Goal: Transaction & Acquisition: Obtain resource

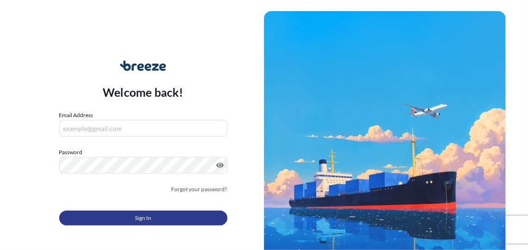
type input "[PERSON_NAME][EMAIL_ADDRESS][PERSON_NAME][DOMAIN_NAME]"
click at [148, 212] on button "Sign In" at bounding box center [143, 217] width 168 height 15
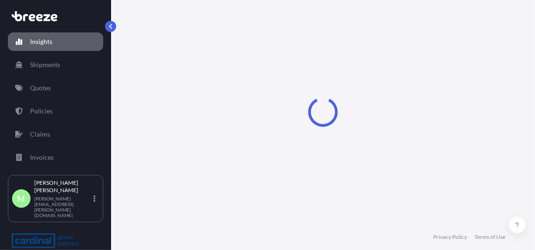
select select "2025"
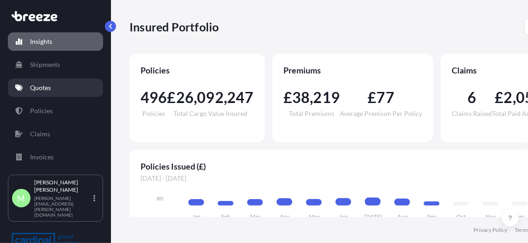
click at [53, 90] on link "Quotes" at bounding box center [55, 88] width 95 height 18
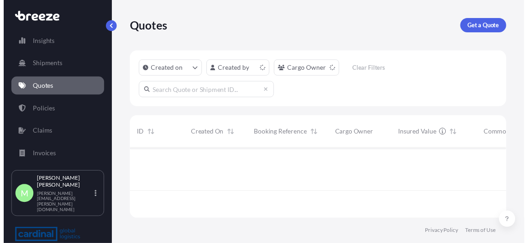
scroll to position [71, 380]
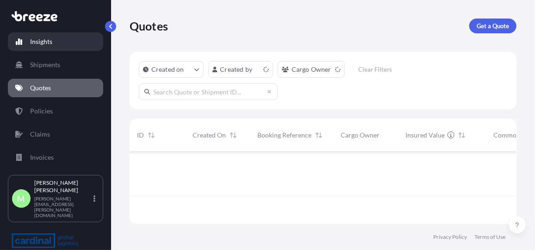
click at [42, 44] on p "Insights" at bounding box center [41, 41] width 22 height 9
select select "2025"
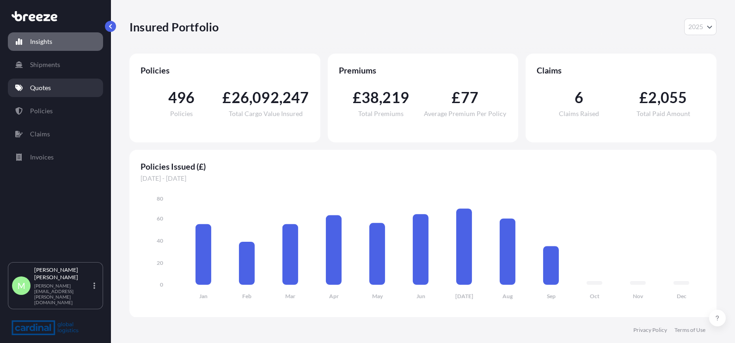
click at [41, 81] on link "Quotes" at bounding box center [55, 88] width 95 height 18
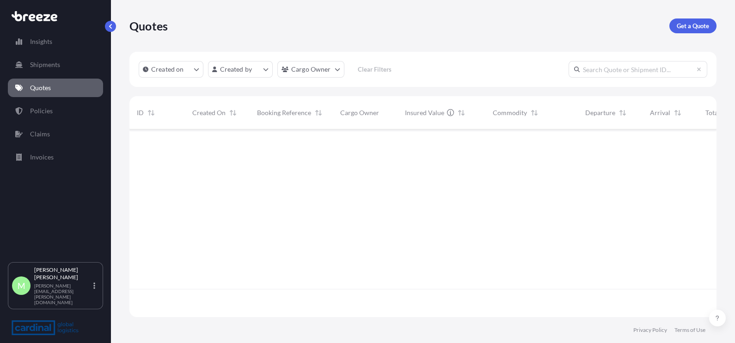
scroll to position [184, 578]
click at [528, 27] on p "Get a Quote" at bounding box center [693, 25] width 32 height 9
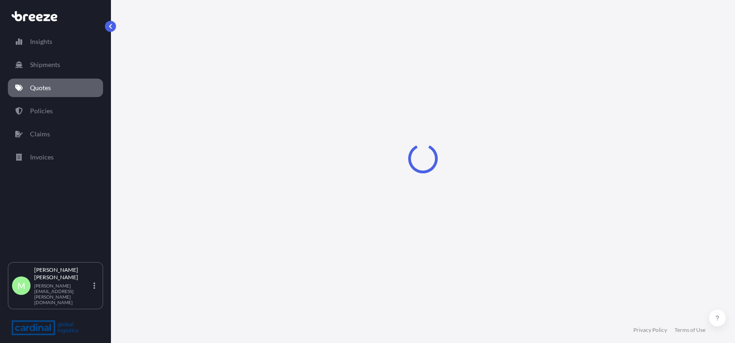
select select "Sea"
select select "1"
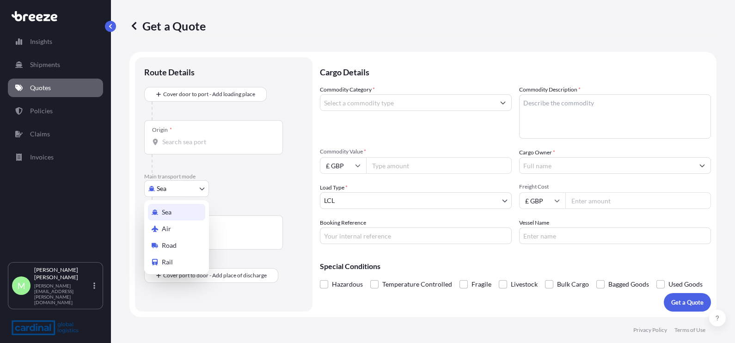
click at [193, 192] on body "Insights Shipments Quotes Policies Claims Invoices M [PERSON_NAME] [PERSON_NAME…" at bounding box center [367, 171] width 735 height 343
click at [187, 246] on div "Road" at bounding box center [176, 245] width 57 height 17
select select "Road"
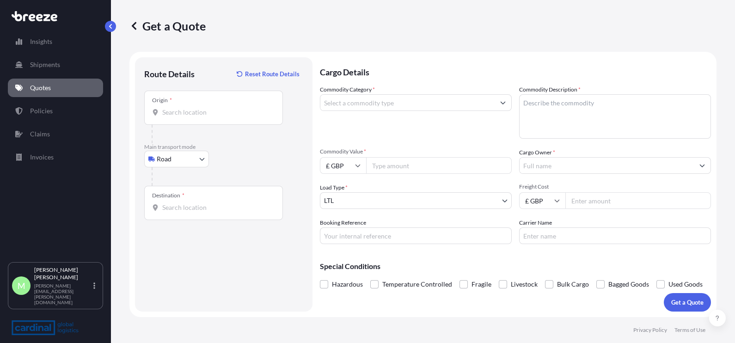
drag, startPoint x: 210, startPoint y: 99, endPoint x: 205, endPoint y: 104, distance: 6.9
click at [209, 99] on div "Origin *" at bounding box center [213, 108] width 139 height 34
click at [209, 108] on input "Origin *" at bounding box center [216, 112] width 109 height 9
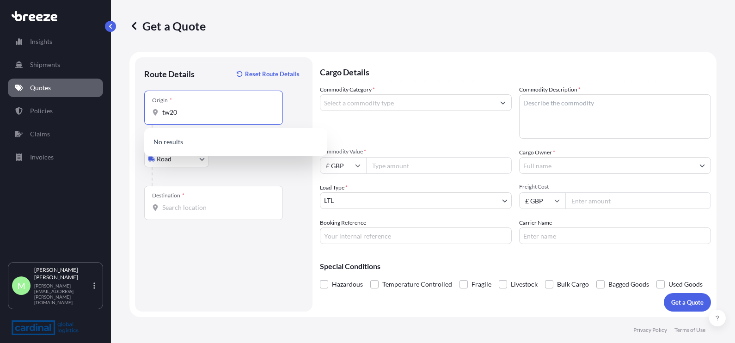
type input "tw20"
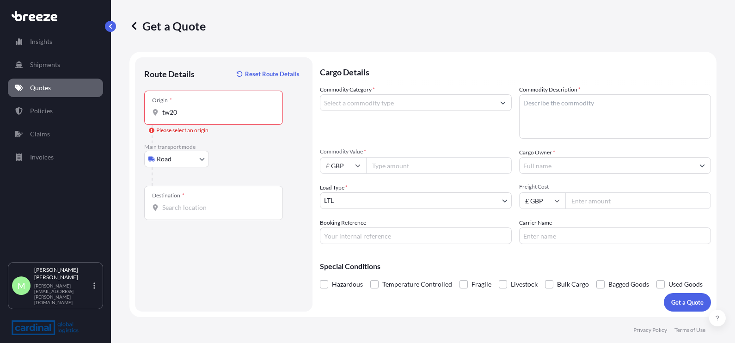
click at [195, 104] on div "Origin * tw20" at bounding box center [213, 108] width 139 height 34
click at [195, 108] on input "tw20" at bounding box center [216, 112] width 109 height 9
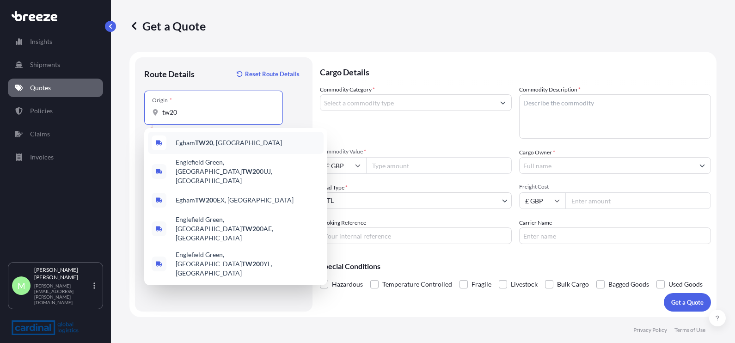
click at [223, 142] on span "Egham TW20 , [GEOGRAPHIC_DATA]" at bounding box center [229, 142] width 106 height 9
type input "Egham TW20, [GEOGRAPHIC_DATA]"
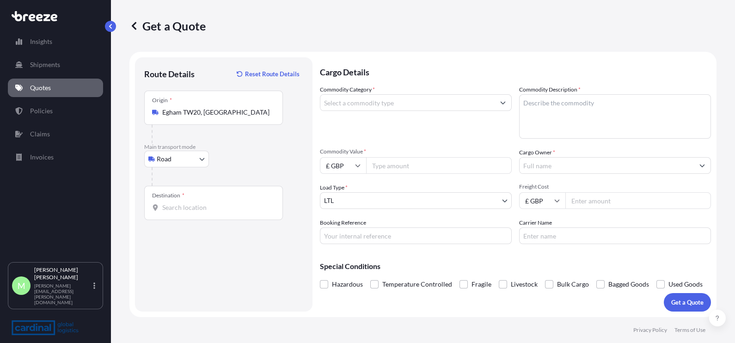
click at [197, 199] on div "Destination *" at bounding box center [213, 203] width 139 height 34
click at [197, 203] on input "Destination *" at bounding box center [216, 207] width 109 height 9
click at [194, 206] on input "Destination * Please select a destination" at bounding box center [216, 207] width 109 height 9
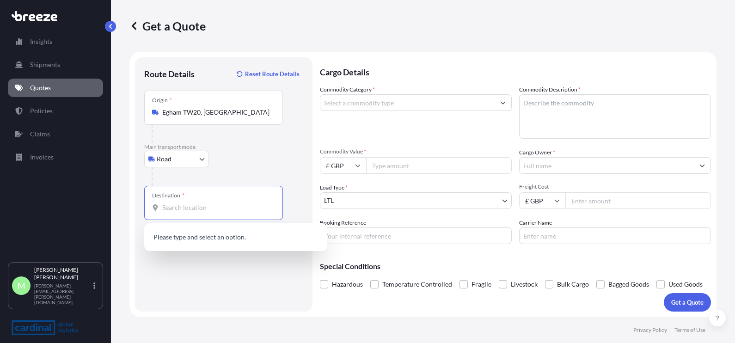
paste input "EC2R 7HG"
click at [215, 202] on div "Destination * EC2R 7HG" at bounding box center [213, 203] width 139 height 34
click at [215, 203] on input "EC2R 7HG" at bounding box center [216, 207] width 109 height 9
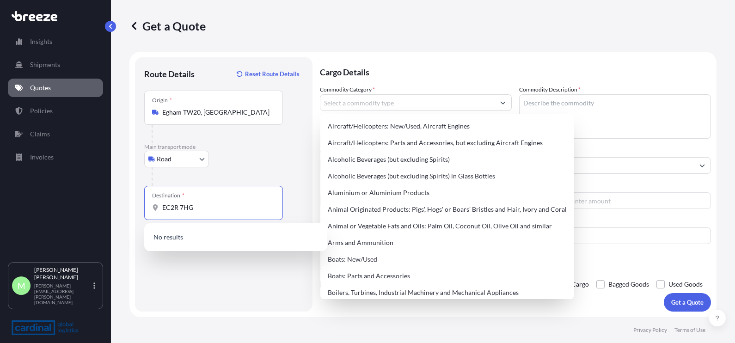
click at [195, 209] on input "EC2R 7HG" at bounding box center [216, 207] width 109 height 9
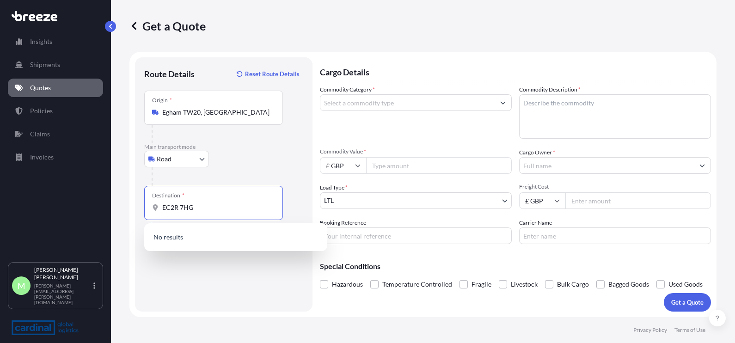
click at [208, 208] on input "EC2R 7HG" at bounding box center [216, 207] width 109 height 9
drag, startPoint x: 208, startPoint y: 208, endPoint x: 198, endPoint y: 208, distance: 10.2
click at [198, 208] on input "EC2R 7HG" at bounding box center [216, 207] width 109 height 9
click at [212, 203] on input "EC2R 7HG" at bounding box center [216, 207] width 109 height 9
type input "EC2R 7HG lon"
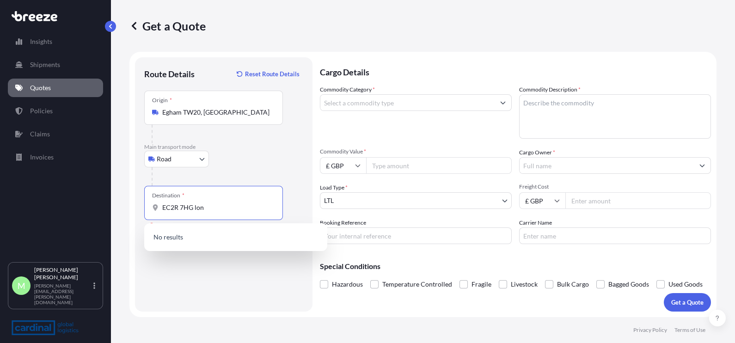
drag, startPoint x: 229, startPoint y: 211, endPoint x: 58, endPoint y: 203, distance: 171.7
click at [58, 209] on div "Insights Shipments Quotes Policies Claims Invoices M [PERSON_NAME] [PERSON_NAME…" at bounding box center [367, 171] width 735 height 343
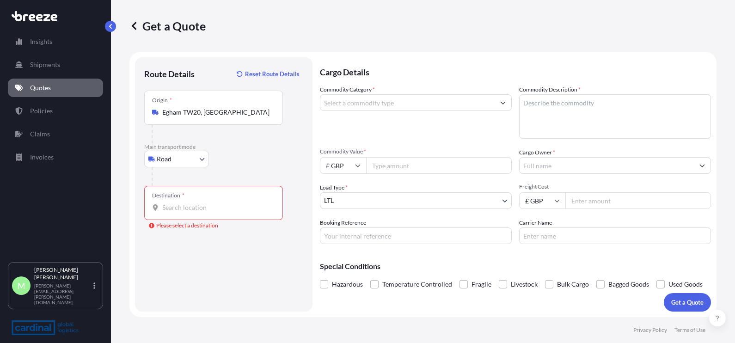
click at [234, 212] on input "Destination * Please select a destination" at bounding box center [216, 207] width 109 height 9
paste input "Addleshaw & [PERSON_NAME] [STREET_ADDRESS]"
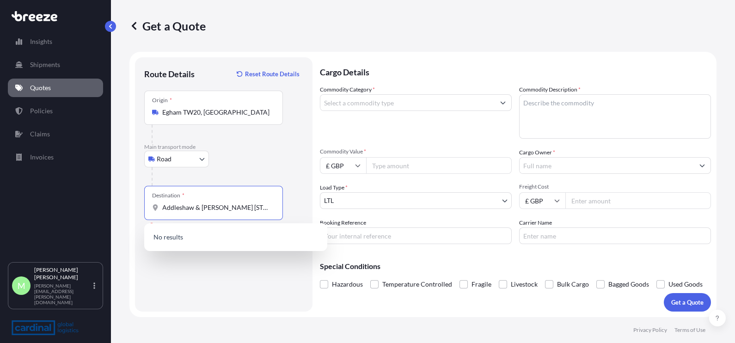
scroll to position [0, 44]
type input "Addleshaw & [PERSON_NAME] [STREET_ADDRESS]"
click at [255, 240] on p "No results" at bounding box center [236, 237] width 176 height 20
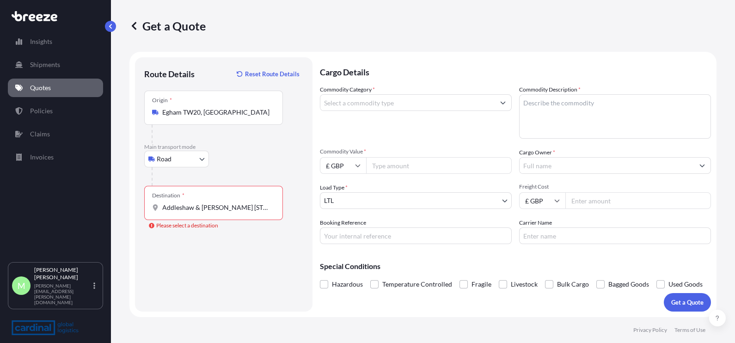
click at [227, 213] on div "Destination * Addleshaw & [PERSON_NAME] [STREET_ADDRESS]" at bounding box center [213, 203] width 139 height 34
click at [227, 212] on input "Addleshaw & [PERSON_NAME] [STREET_ADDRESS]" at bounding box center [216, 207] width 109 height 9
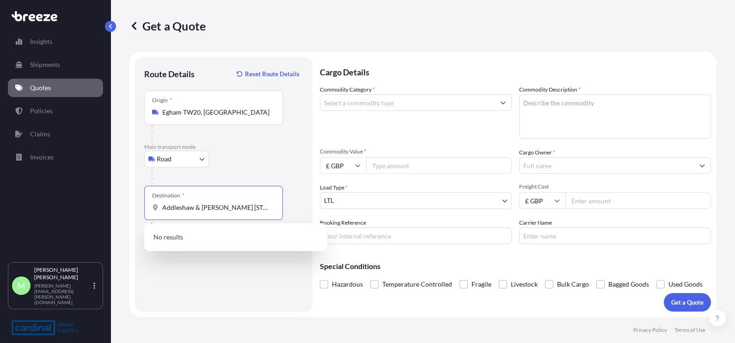
scroll to position [0, 44]
click at [374, 103] on input "Commodity Category *" at bounding box center [407, 102] width 174 height 17
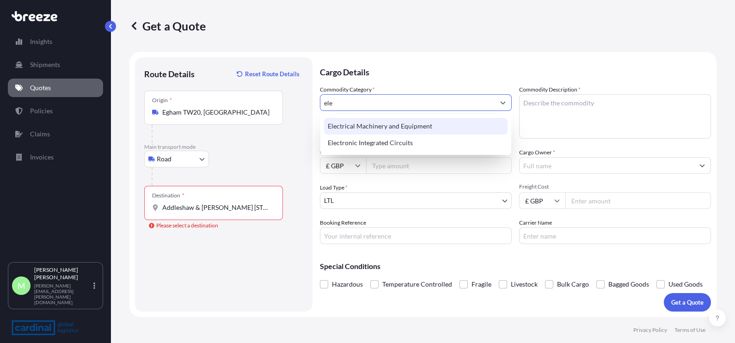
click at [418, 118] on div "Electrical Machinery and Equipment" at bounding box center [416, 126] width 184 height 17
click at [398, 125] on div "Electrical Machinery and Equipment" at bounding box center [416, 126] width 184 height 17
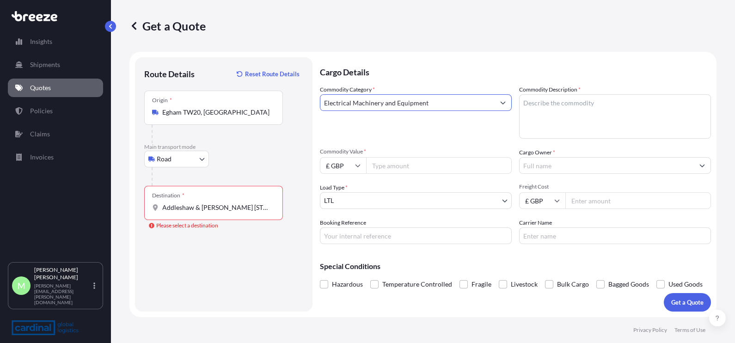
type input "Electrical Machinery and Equipment"
click at [528, 108] on textarea "Commodity Description *" at bounding box center [615, 116] width 192 height 44
type textarea "cables"
click at [409, 164] on input "Commodity Value *" at bounding box center [439, 165] width 146 height 17
drag, startPoint x: 458, startPoint y: 165, endPoint x: 482, endPoint y: 151, distance: 27.4
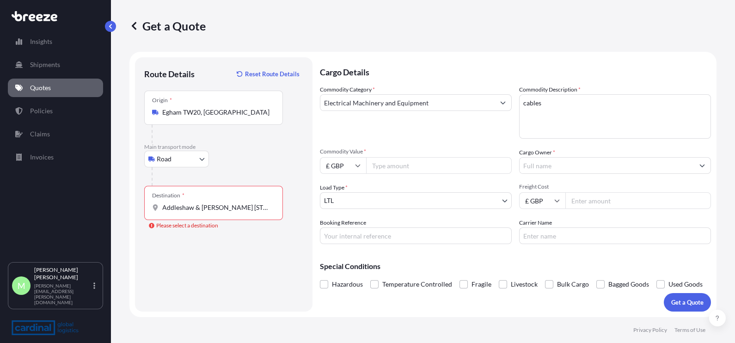
click at [458, 164] on input "Commodity Value *" at bounding box center [439, 165] width 146 height 17
type input "50495.18"
click at [528, 171] on input "Cargo Owner *" at bounding box center [607, 165] width 174 height 17
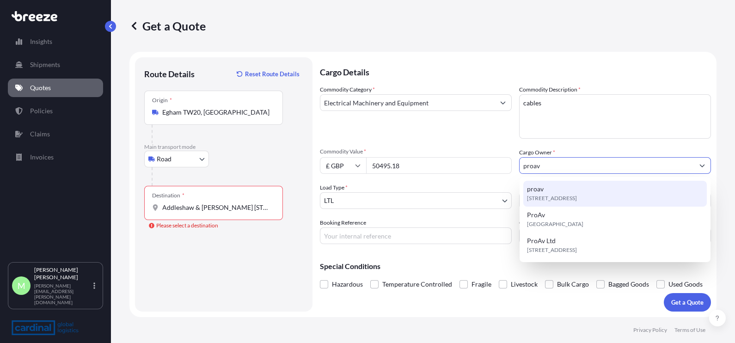
click at [528, 194] on span "[STREET_ADDRESS]" at bounding box center [552, 198] width 50 height 9
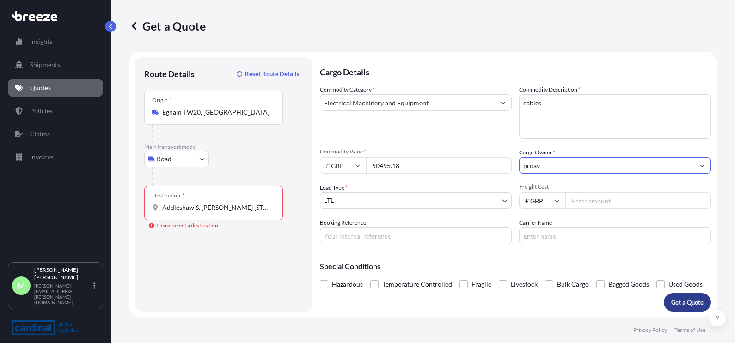
type input "proav"
click at [528, 249] on p "Get a Quote" at bounding box center [687, 302] width 32 height 9
click at [528, 204] on input "Freight Cost" at bounding box center [638, 200] width 146 height 17
type input "695"
click at [528, 249] on p "Get a Quote" at bounding box center [687, 302] width 32 height 9
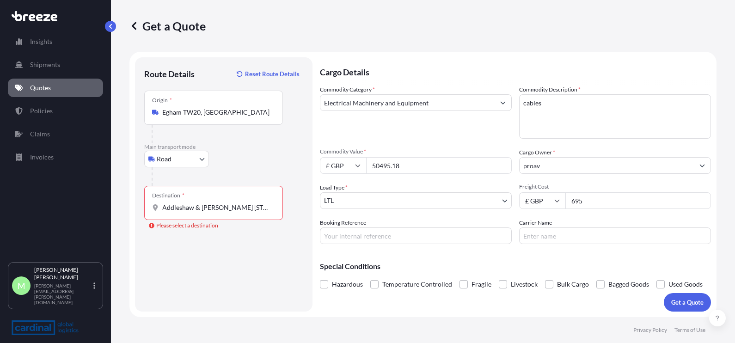
click at [253, 198] on div "Destination * Addleshaw & [PERSON_NAME] [STREET_ADDRESS]" at bounding box center [213, 203] width 139 height 34
click at [253, 203] on input "Addleshaw & [PERSON_NAME] [STREET_ADDRESS]" at bounding box center [216, 207] width 109 height 9
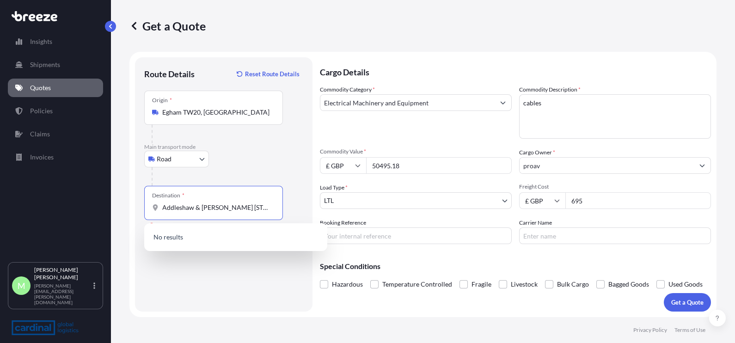
scroll to position [0, 44]
click at [243, 213] on div "Destination * Addleshaw & [PERSON_NAME] [STREET_ADDRESS]" at bounding box center [213, 203] width 139 height 34
click at [243, 212] on input "Addleshaw & [PERSON_NAME] [STREET_ADDRESS]" at bounding box center [216, 207] width 109 height 9
click at [245, 212] on input "Addleshaw & [PERSON_NAME] [STREET_ADDRESS]" at bounding box center [216, 207] width 109 height 9
click at [252, 206] on input "Addleshaw & [PERSON_NAME] [STREET_ADDRESS]" at bounding box center [216, 207] width 109 height 9
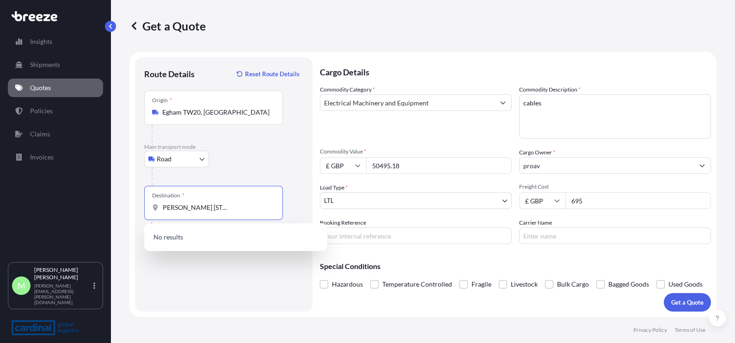
click at [252, 206] on input "Addleshaw & [PERSON_NAME] [STREET_ADDRESS]" at bounding box center [216, 207] width 109 height 9
drag, startPoint x: 252, startPoint y: 206, endPoint x: 245, endPoint y: 204, distance: 7.6
click at [247, 204] on input "Addleshaw & [PERSON_NAME] [STREET_ADDRESS]" at bounding box center [216, 207] width 109 height 9
drag, startPoint x: 239, startPoint y: 210, endPoint x: 292, endPoint y: 214, distance: 52.8
click at [292, 214] on div "Destination * Addleshaw & [PERSON_NAME] [STREET_ADDRESS] Please select a destin…" at bounding box center [223, 203] width 159 height 34
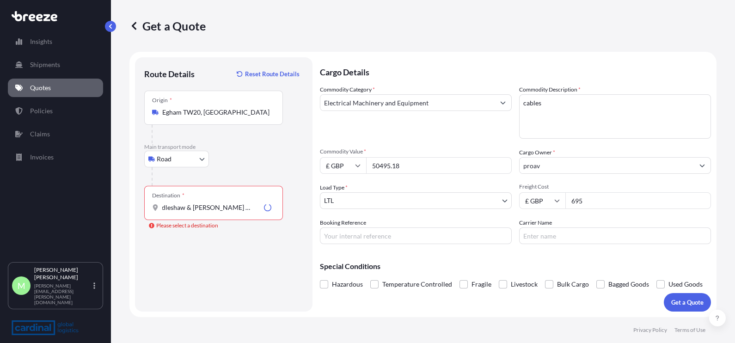
scroll to position [0, 0]
drag, startPoint x: 280, startPoint y: 209, endPoint x: 155, endPoint y: 208, distance: 124.8
click at [155, 208] on div "Destination * Addleshaw & [PERSON_NAME] 41 Lothbury Londo" at bounding box center [213, 203] width 139 height 34
drag, startPoint x: 155, startPoint y: 208, endPoint x: 243, endPoint y: 203, distance: 87.6
click at [243, 203] on div "Destination * Addleshaw & [PERSON_NAME] 41 Lothbury Londo" at bounding box center [213, 203] width 139 height 34
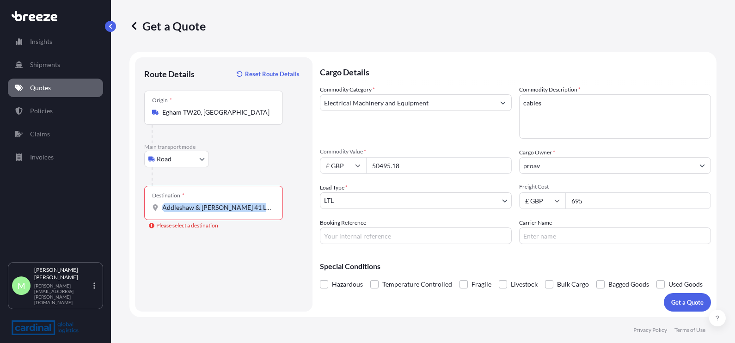
click at [243, 203] on input "Addleshaw & [PERSON_NAME] 41 Lothbury Londo" at bounding box center [216, 207] width 109 height 9
drag, startPoint x: 244, startPoint y: 203, endPoint x: 252, endPoint y: 203, distance: 7.9
click at [247, 203] on input "Addleshaw & [PERSON_NAME] 41 Lothbury Londo" at bounding box center [216, 207] width 109 height 9
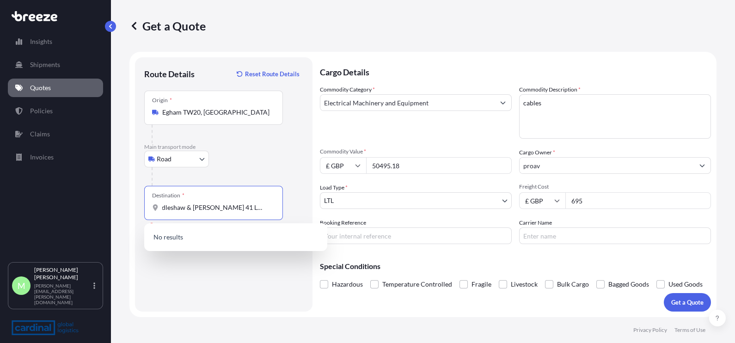
click at [252, 203] on input "Addleshaw & [PERSON_NAME] 41 Lothbury Londo" at bounding box center [216, 207] width 109 height 9
click at [256, 203] on input "Addleshaw & [PERSON_NAME] 41 Lothbury Londo" at bounding box center [216, 207] width 109 height 9
drag, startPoint x: 264, startPoint y: 207, endPoint x: 104, endPoint y: 208, distance: 159.5
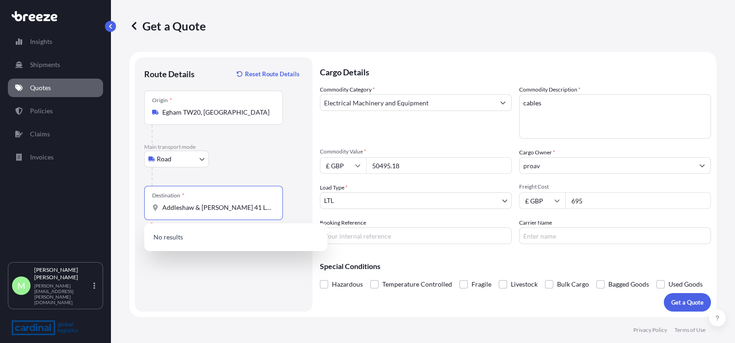
click at [106, 208] on div "Insights Shipments Quotes Policies Claims Invoices M [PERSON_NAME] [PERSON_NAME…" at bounding box center [367, 171] width 735 height 343
type input "do"
click at [244, 209] on input "do" at bounding box center [216, 207] width 109 height 9
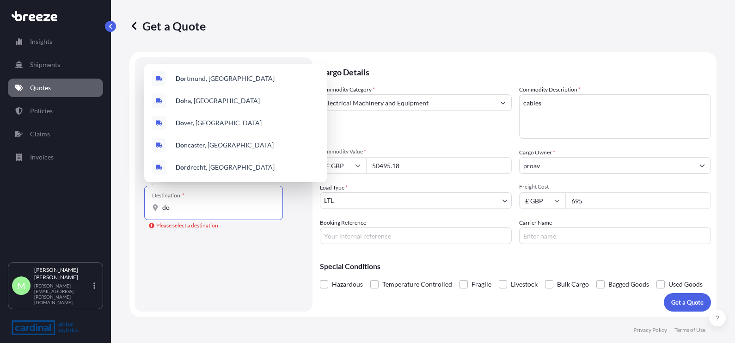
drag, startPoint x: 206, startPoint y: 209, endPoint x: 92, endPoint y: 216, distance: 113.9
click at [93, 215] on div "Insights Shipments Quotes Policies Claims Invoices M [PERSON_NAME] [PERSON_NAME…" at bounding box center [367, 171] width 735 height 343
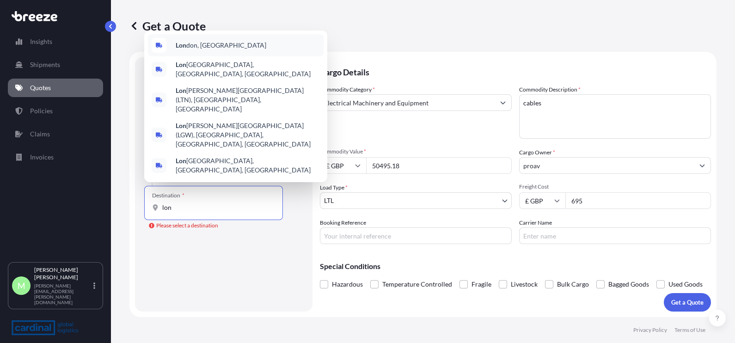
click at [233, 56] on div "Lon don, [GEOGRAPHIC_DATA]" at bounding box center [236, 45] width 176 height 22
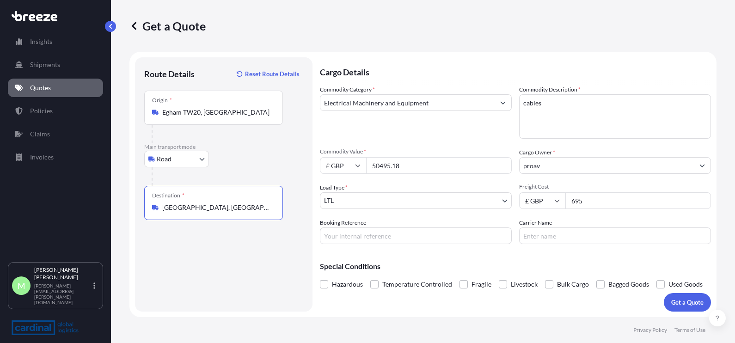
type input "[GEOGRAPHIC_DATA], [GEOGRAPHIC_DATA]"
click at [528, 249] on p "Get a Quote" at bounding box center [687, 302] width 32 height 9
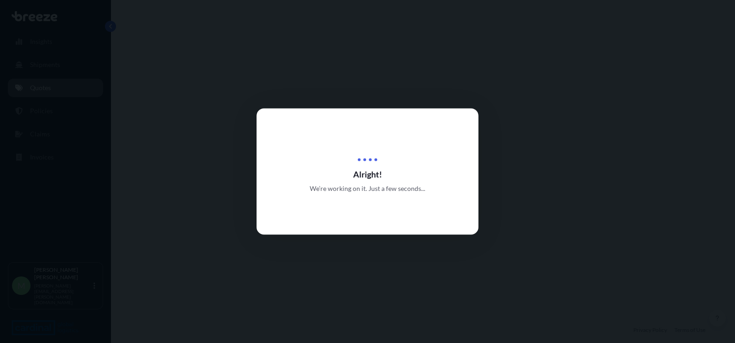
select select "Road"
select select "1"
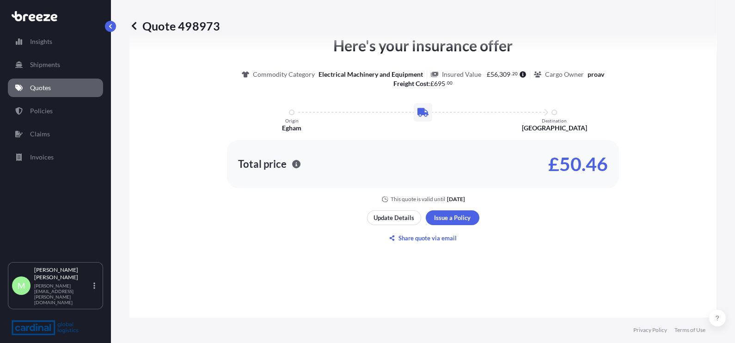
scroll to position [451, 0]
